Goal: Check status: Check status

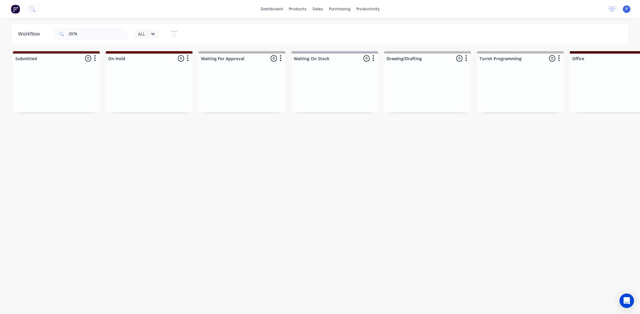
scroll to position [0, 1326]
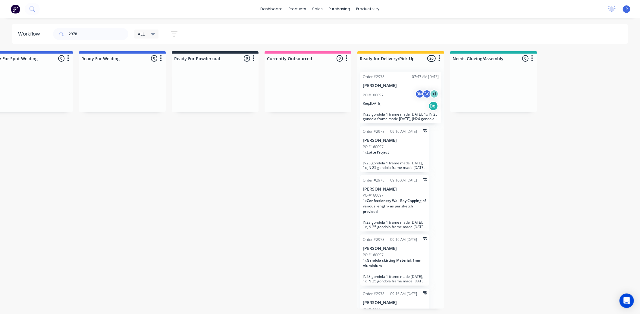
click at [81, 34] on input "2978" at bounding box center [99, 34] width 60 height 12
type input "2"
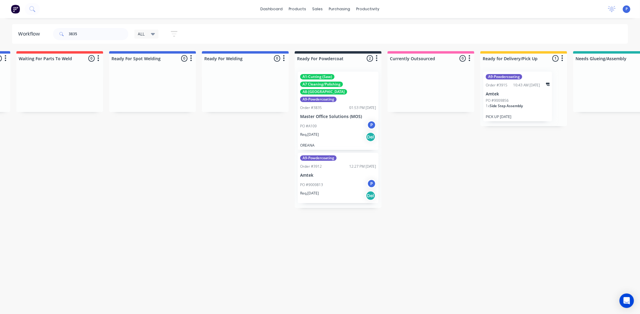
drag, startPoint x: 192, startPoint y: 141, endPoint x: 243, endPoint y: 150, distance: 51.5
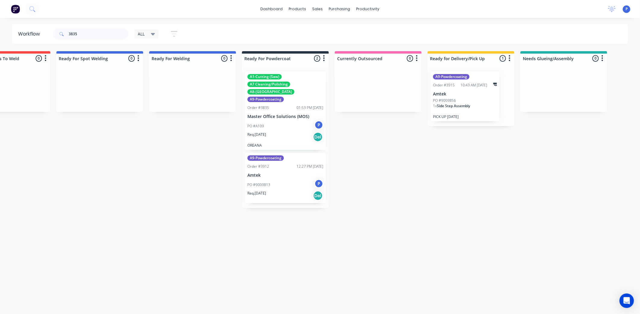
click at [278, 105] on div "Order #3835 01:53 PM 20/08/25" at bounding box center [285, 107] width 76 height 5
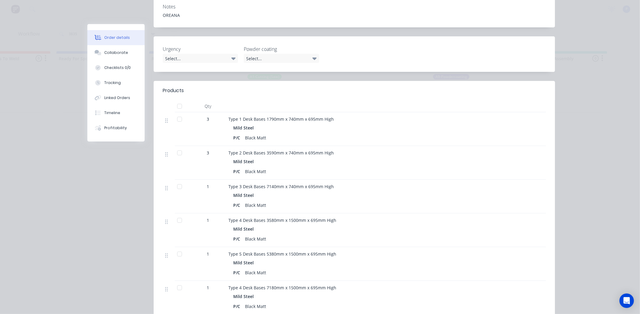
scroll to position [167, 0]
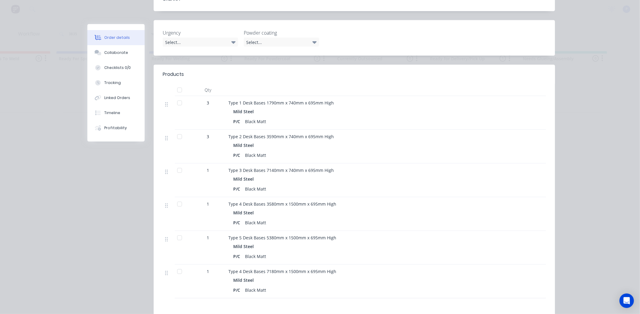
click at [177, 164] on div at bounding box center [180, 170] width 12 height 12
drag, startPoint x: 119, startPoint y: 88, endPoint x: 130, endPoint y: 96, distance: 14.1
click at [119, 88] on button "Tracking" at bounding box center [115, 82] width 57 height 15
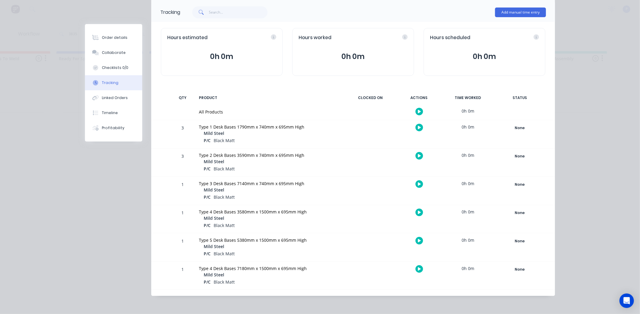
scroll to position [39, 0]
click at [518, 183] on div "None" at bounding box center [519, 184] width 43 height 8
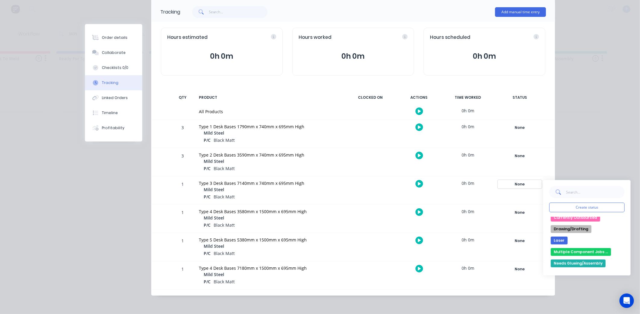
scroll to position [100, 0]
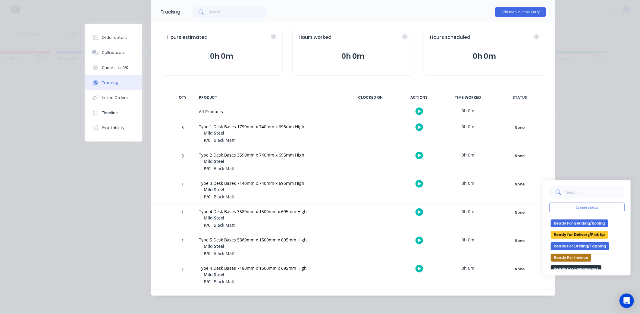
click at [592, 233] on button "Ready for Delivery/Pick Up" at bounding box center [579, 235] width 57 height 8
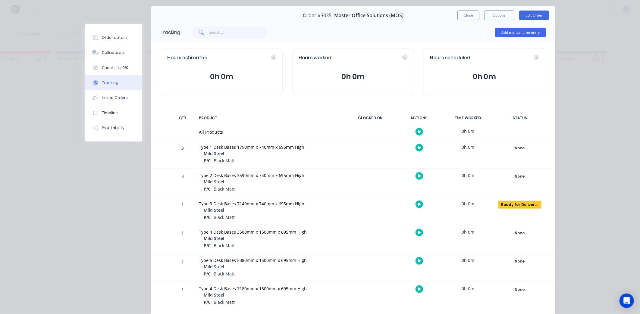
scroll to position [0, 0]
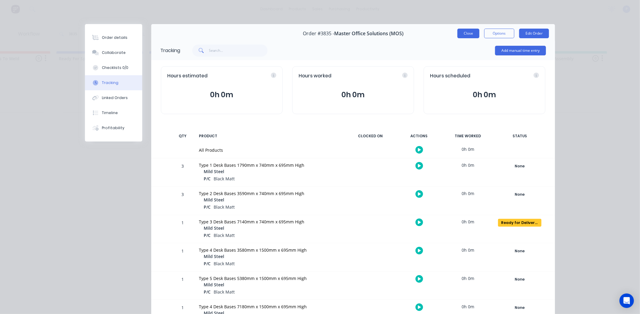
click at [460, 32] on button "Close" at bounding box center [468, 34] width 22 height 10
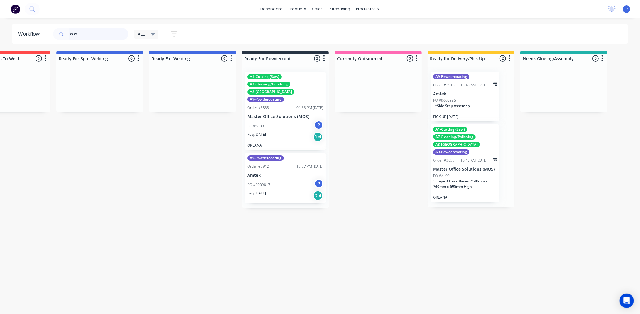
click at [82, 29] on input "3835" at bounding box center [99, 34] width 60 height 12
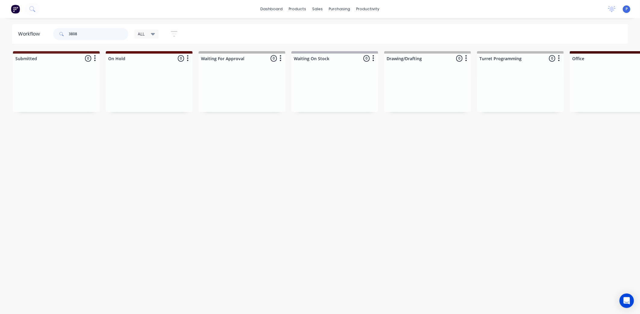
type input "3808"
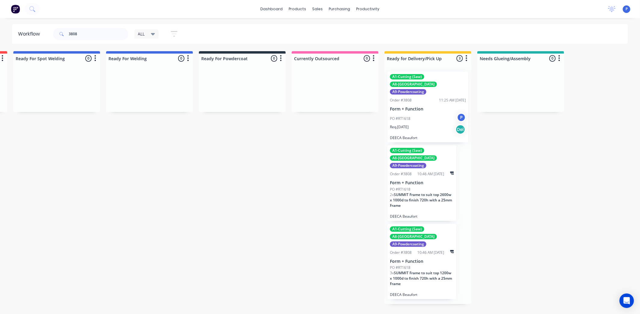
drag, startPoint x: 242, startPoint y: 140, endPoint x: 293, endPoint y: 143, distance: 51.0
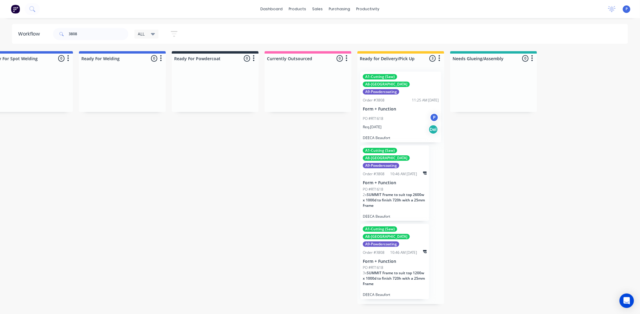
click at [391, 97] on div "A1-Cutting (Saw) A8-Welding A9-Powdercoating Order #3808 11:25 AM 14/08/25 Form…" at bounding box center [400, 107] width 81 height 71
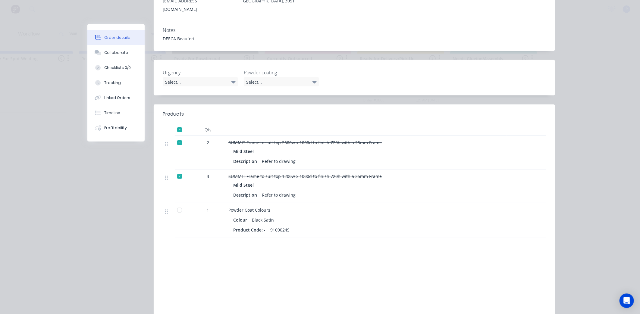
scroll to position [134, 0]
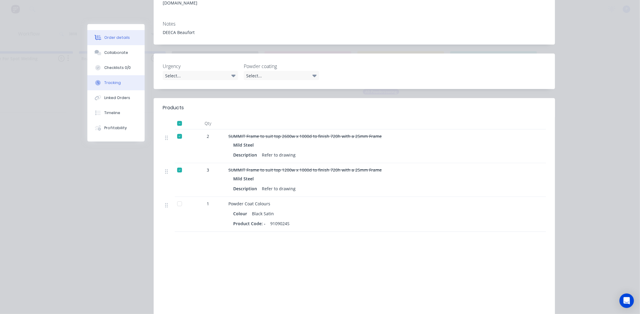
click at [110, 80] on button "Tracking" at bounding box center [115, 82] width 57 height 15
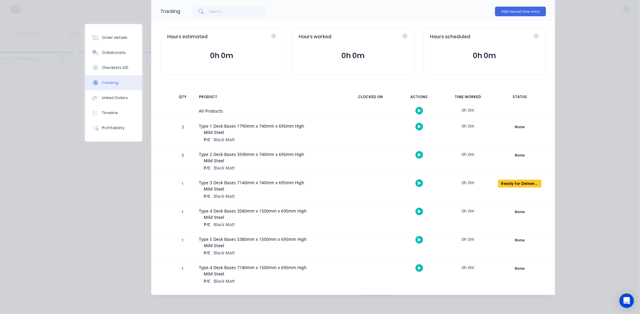
scroll to position [0, 0]
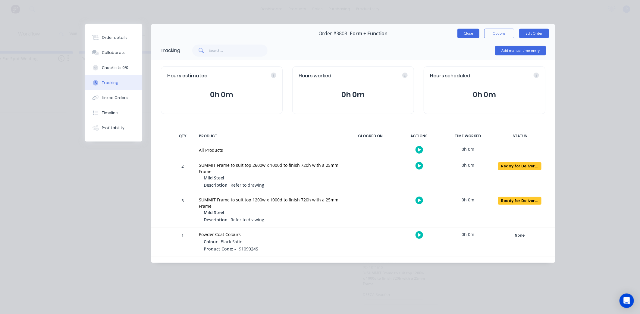
click at [460, 34] on button "Close" at bounding box center [468, 34] width 22 height 10
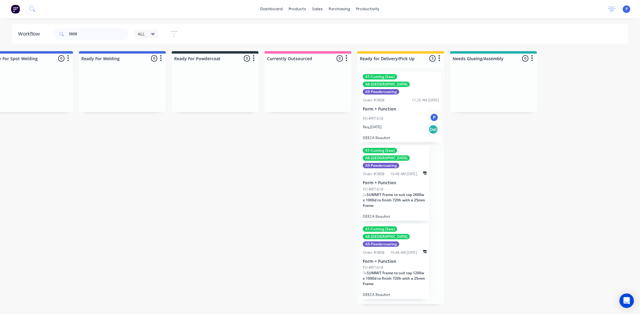
click at [279, 82] on div at bounding box center [307, 89] width 87 height 45
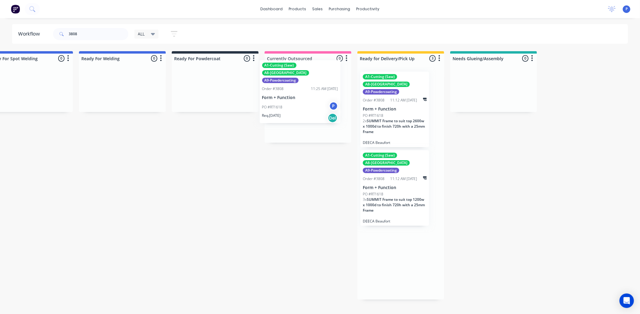
drag, startPoint x: 397, startPoint y: 112, endPoint x: 293, endPoint y: 101, distance: 104.6
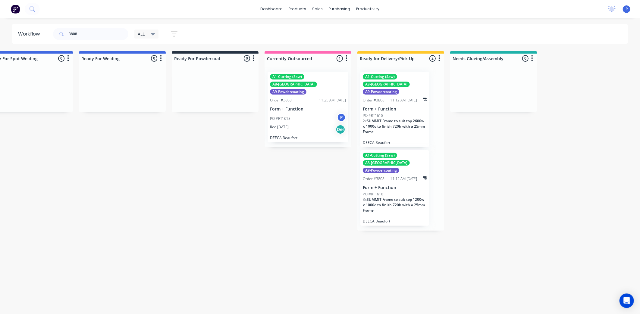
click at [301, 113] on div "PO #RT1618 P" at bounding box center [308, 118] width 76 height 11
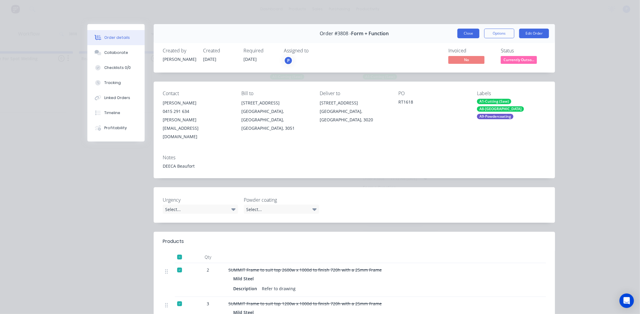
click at [463, 36] on button "Close" at bounding box center [468, 34] width 22 height 10
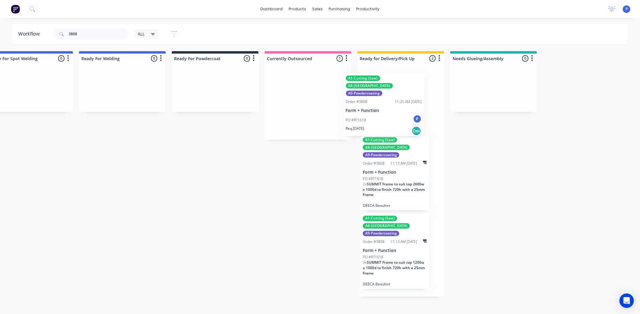
drag, startPoint x: 321, startPoint y: 92, endPoint x: 417, endPoint y: 95, distance: 96.4
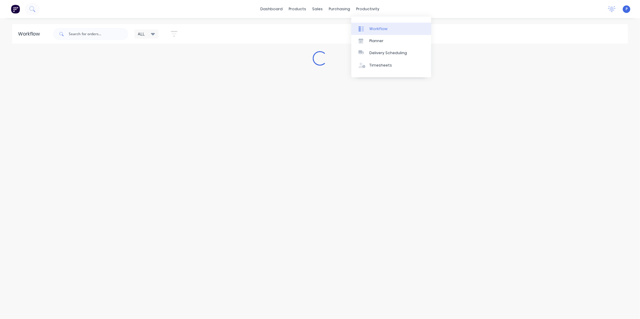
click at [374, 31] on div "Workflow" at bounding box center [378, 28] width 18 height 5
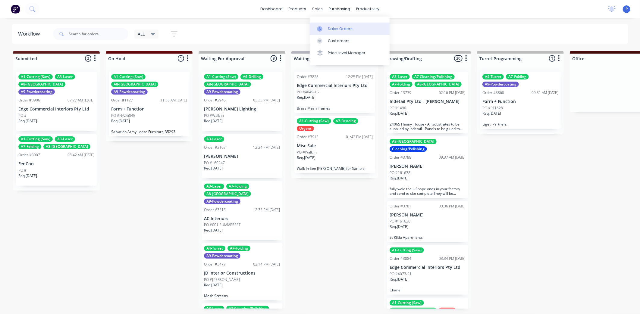
click at [336, 31] on div "Sales Orders" at bounding box center [340, 28] width 25 height 5
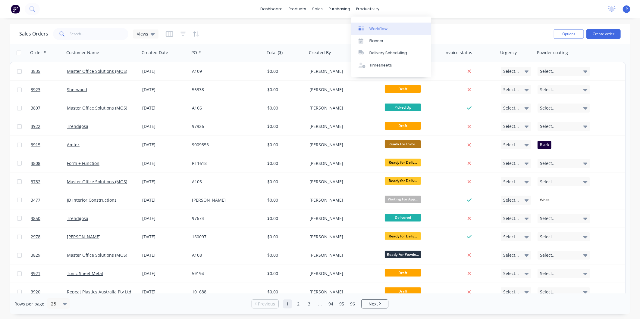
click at [370, 27] on div "Workflow" at bounding box center [378, 28] width 18 height 5
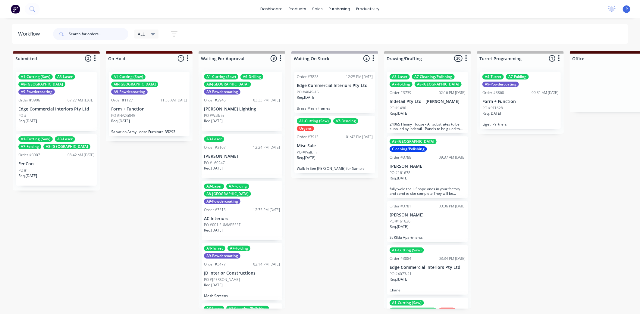
click at [108, 33] on input "text" at bounding box center [99, 34] width 60 height 12
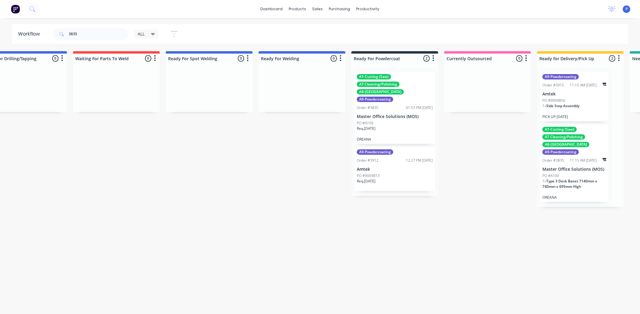
drag, startPoint x: 210, startPoint y: 175, endPoint x: 272, endPoint y: 177, distance: 61.8
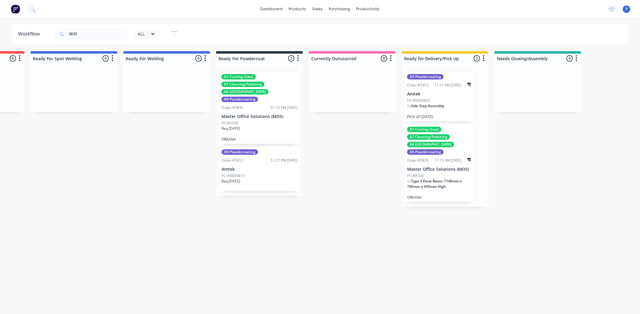
click at [249, 114] on p "Master Office Solutions (MOS)" at bounding box center [259, 116] width 76 height 5
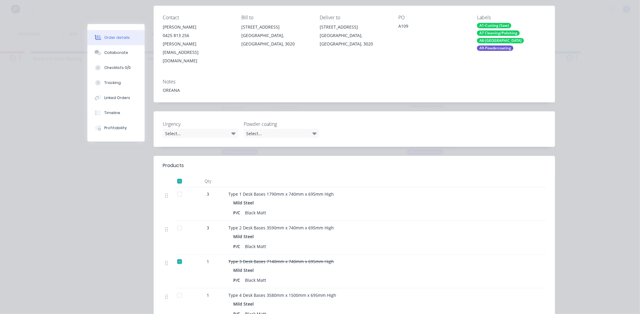
scroll to position [100, 0]
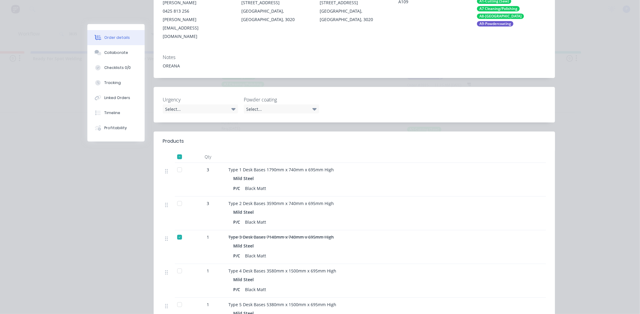
click at [176, 198] on div at bounding box center [180, 204] width 12 height 12
click at [128, 84] on button "Tracking" at bounding box center [115, 82] width 57 height 15
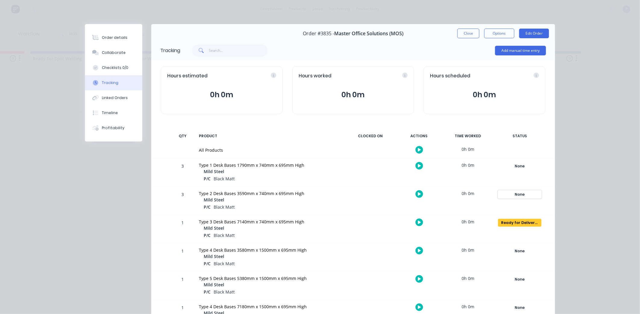
click at [515, 195] on div "None" at bounding box center [519, 195] width 43 height 8
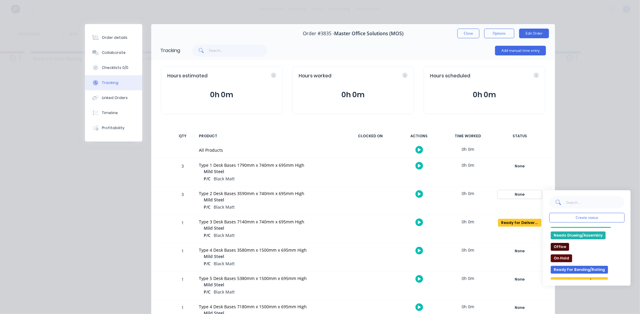
scroll to position [67, 0]
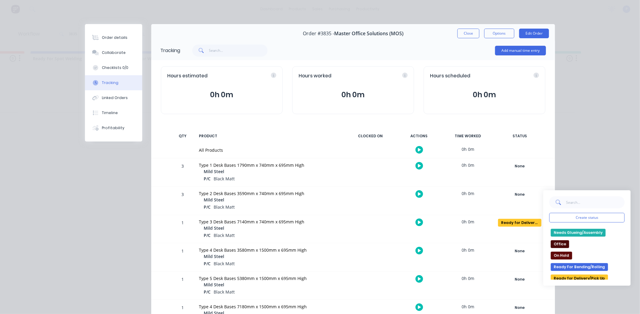
click at [565, 275] on button "Ready for Delivery/Pick Up" at bounding box center [579, 279] width 57 height 8
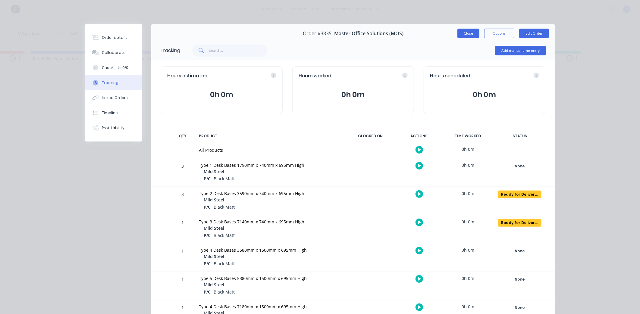
click at [468, 34] on button "Close" at bounding box center [468, 34] width 22 height 10
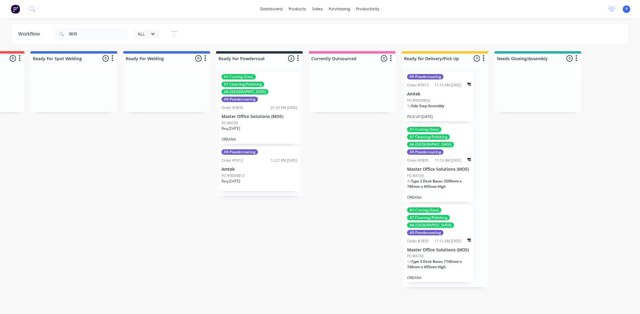
click at [255, 104] on div "A1-Cutting (Saw) A7 Cleaning/Polishing A8-Welding A9-Powdercoating Order #3835 …" at bounding box center [259, 108] width 81 height 72
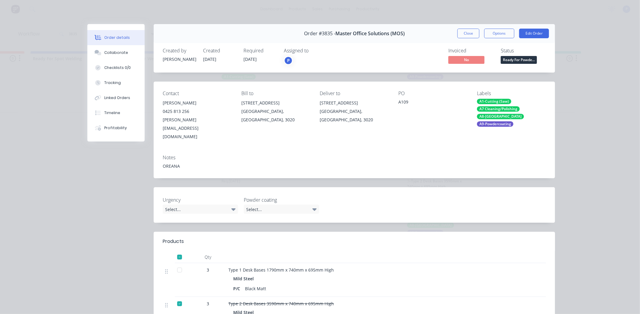
click at [177, 264] on div at bounding box center [180, 270] width 12 height 12
click at [112, 86] on button "Tracking" at bounding box center [115, 82] width 57 height 15
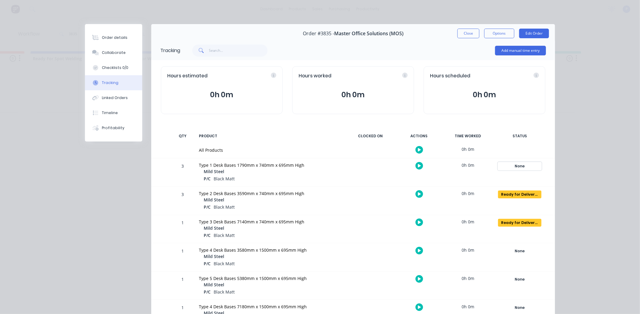
click at [517, 165] on div "None" at bounding box center [519, 166] width 43 height 8
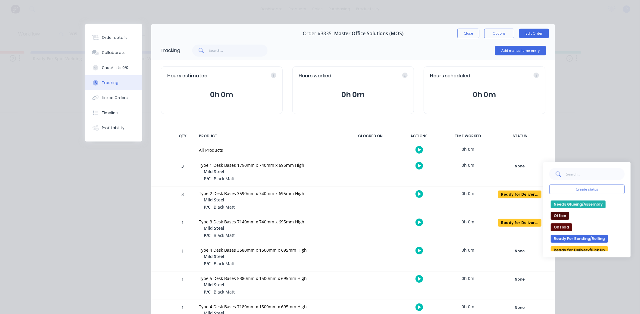
click at [572, 248] on button "Ready for Delivery/Pick Up" at bounding box center [579, 250] width 57 height 8
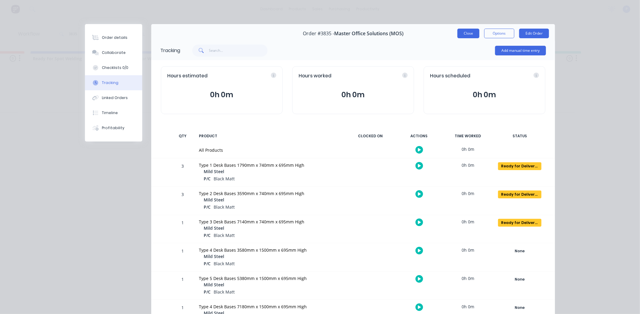
click at [466, 32] on button "Close" at bounding box center [468, 34] width 22 height 10
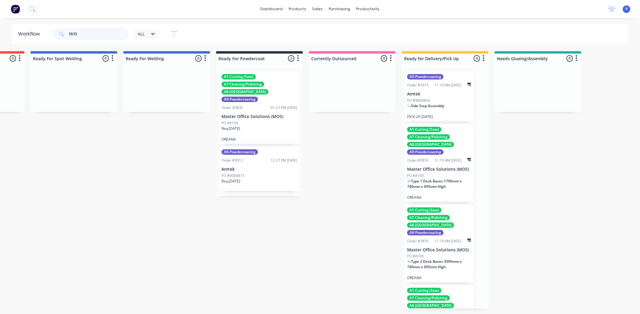
click at [77, 33] on input "3835" at bounding box center [99, 34] width 60 height 12
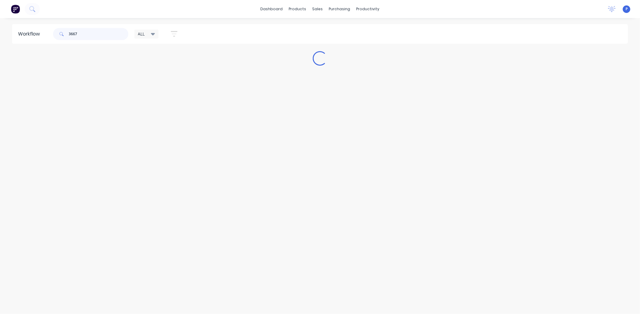
scroll to position [0, 0]
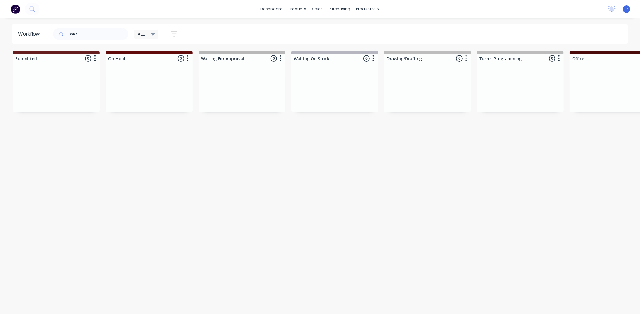
click at [365, 246] on div "Workflow 3667 ALL Save new view None edit ALL (Default) edit ALLx edit Dispatch…" at bounding box center [320, 163] width 640 height 278
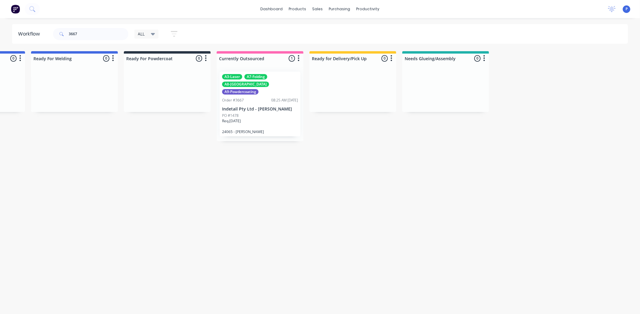
scroll to position [0, 1233]
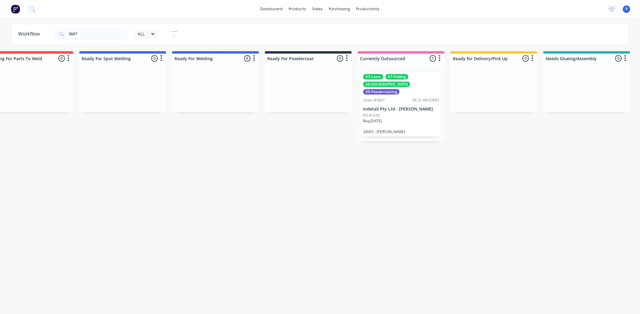
click at [391, 98] on div "Order #3667 08:25 AM 04/07/25" at bounding box center [401, 100] width 76 height 5
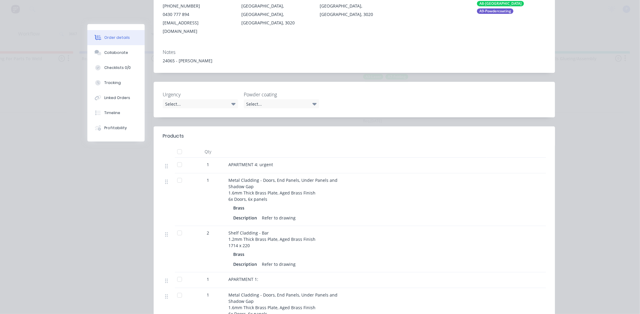
scroll to position [105, 0]
click at [178, 147] on div at bounding box center [180, 153] width 12 height 12
click at [175, 147] on div at bounding box center [180, 153] width 12 height 12
click at [112, 84] on div "Tracking" at bounding box center [112, 82] width 17 height 5
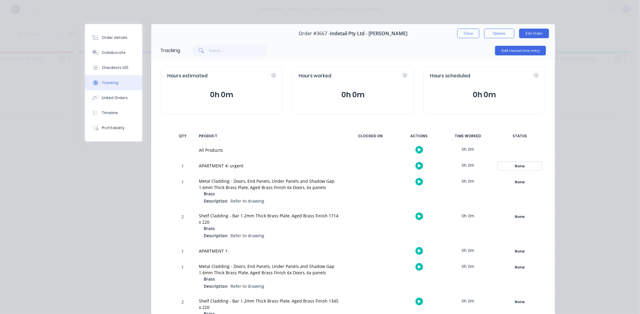
click at [521, 165] on div "None" at bounding box center [519, 166] width 43 height 8
click at [463, 33] on button "Close" at bounding box center [468, 34] width 22 height 10
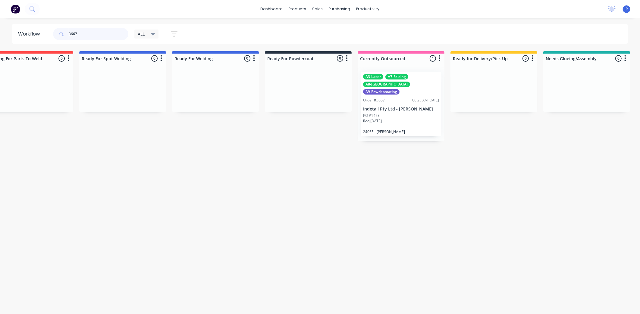
click at [79, 34] on input "3667" at bounding box center [99, 34] width 60 height 12
type input "3"
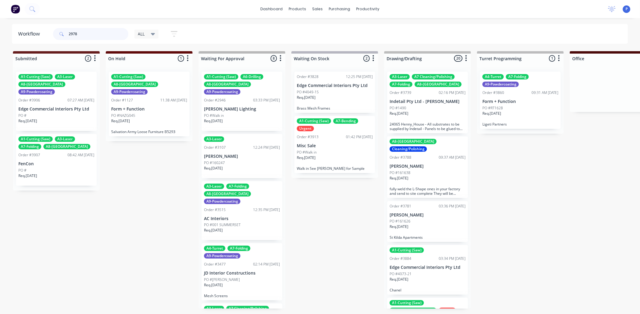
type input "2978"
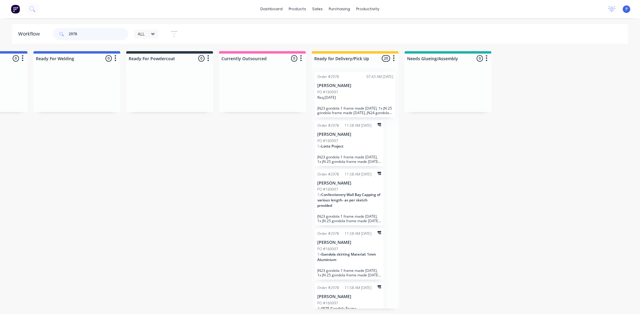
scroll to position [0, 1369]
click at [340, 296] on p "[PERSON_NAME]" at bounding box center [352, 296] width 64 height 5
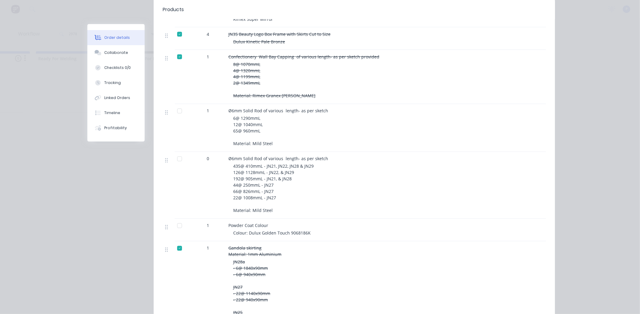
scroll to position [696, 0]
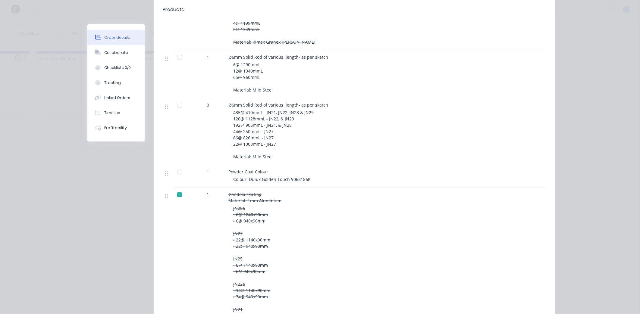
click at [179, 52] on div at bounding box center [180, 58] width 12 height 12
click at [177, 52] on div at bounding box center [180, 58] width 12 height 12
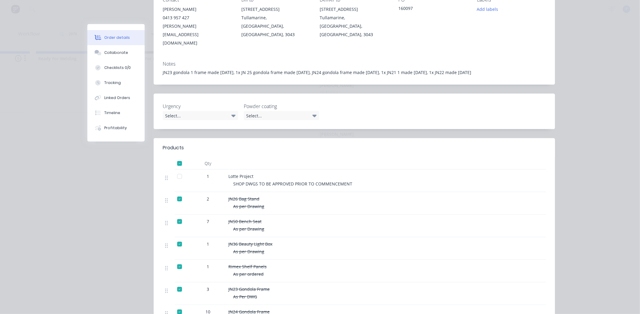
scroll to position [0, 0]
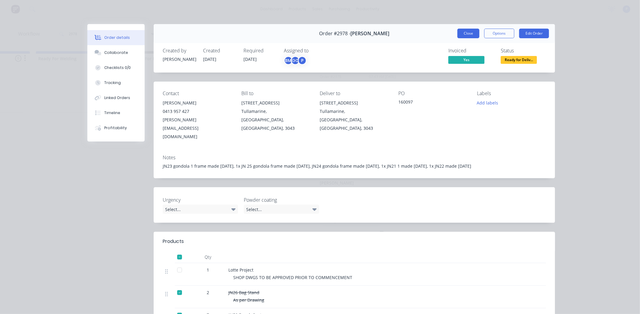
click at [466, 33] on button "Close" at bounding box center [468, 34] width 22 height 10
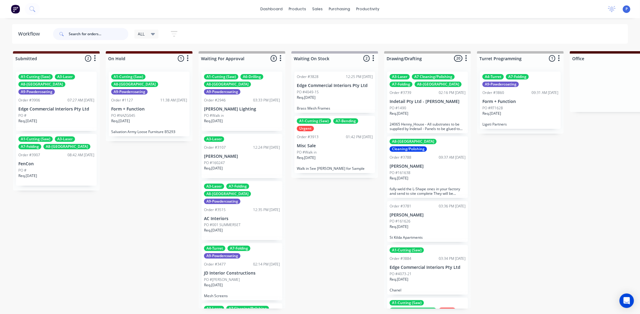
click at [98, 31] on input "text" at bounding box center [99, 34] width 60 height 12
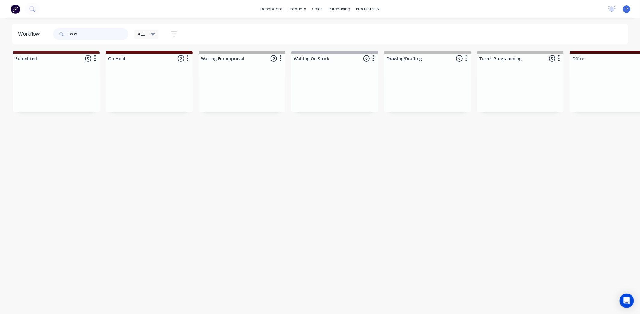
type input "3835"
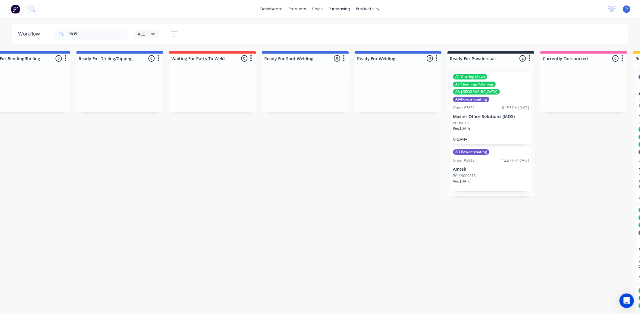
drag, startPoint x: 285, startPoint y: 200, endPoint x: 328, endPoint y: 200, distance: 43.4
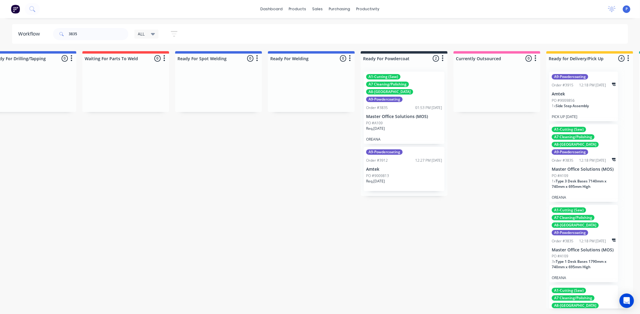
click at [401, 114] on p "Master Office Solutions (MOS)" at bounding box center [404, 116] width 76 height 5
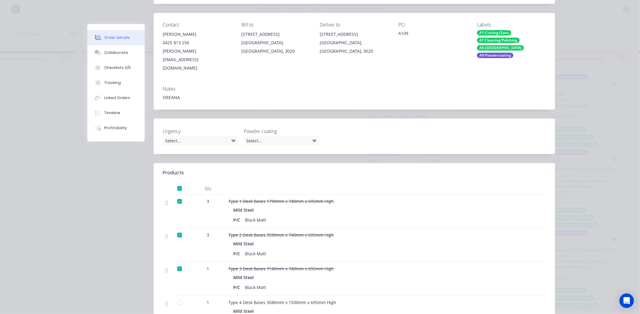
scroll to position [167, 0]
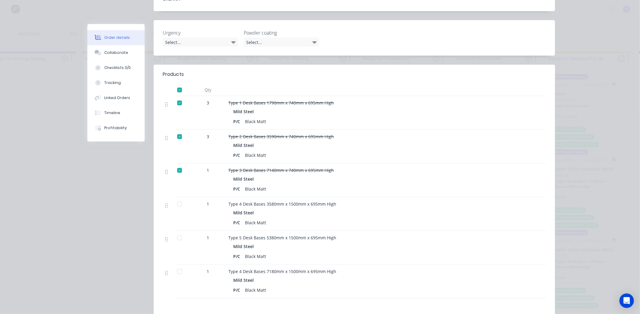
click at [176, 266] on div at bounding box center [180, 272] width 12 height 12
click at [121, 78] on button "Tracking" at bounding box center [115, 82] width 57 height 15
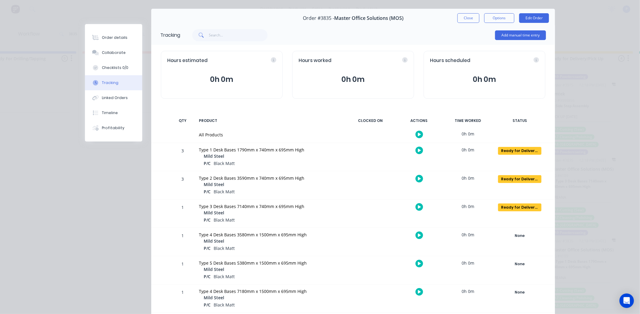
scroll to position [39, 0]
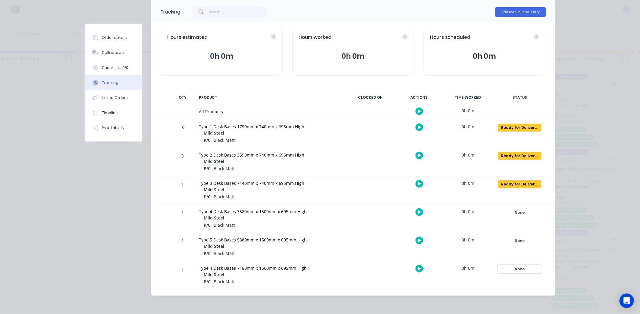
click at [518, 269] on div "None" at bounding box center [519, 269] width 43 height 8
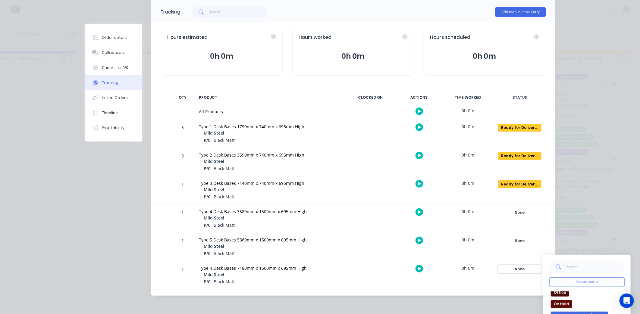
scroll to position [100, 0]
click at [576, 309] on button "Ready for Delivery/Pick Up" at bounding box center [579, 310] width 57 height 8
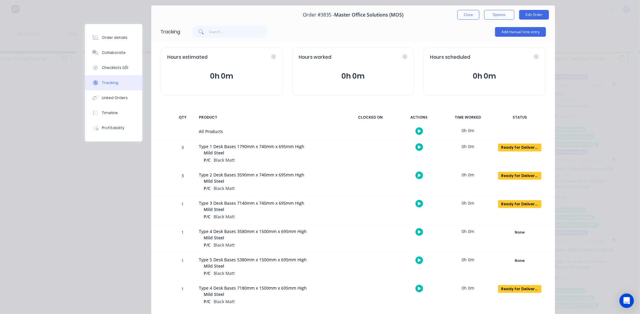
scroll to position [0, 0]
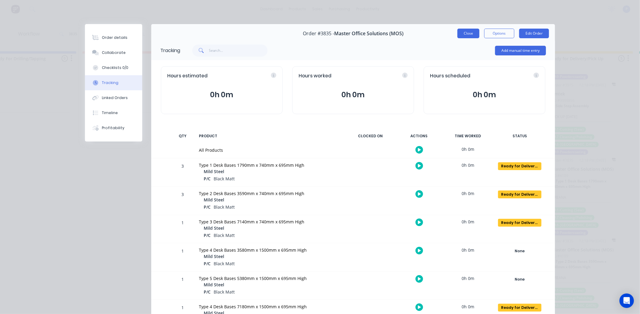
click at [464, 34] on button "Close" at bounding box center [468, 34] width 22 height 10
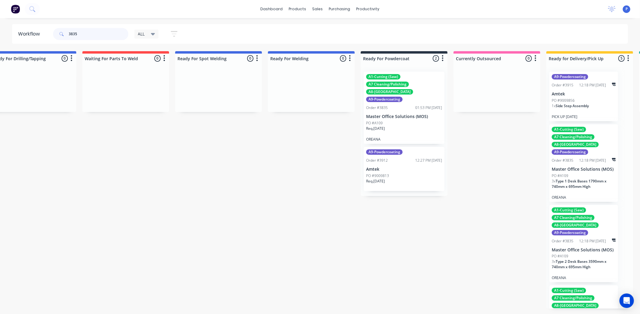
click at [81, 33] on input "3835" at bounding box center [99, 34] width 60 height 12
